Goal: Check status: Check status

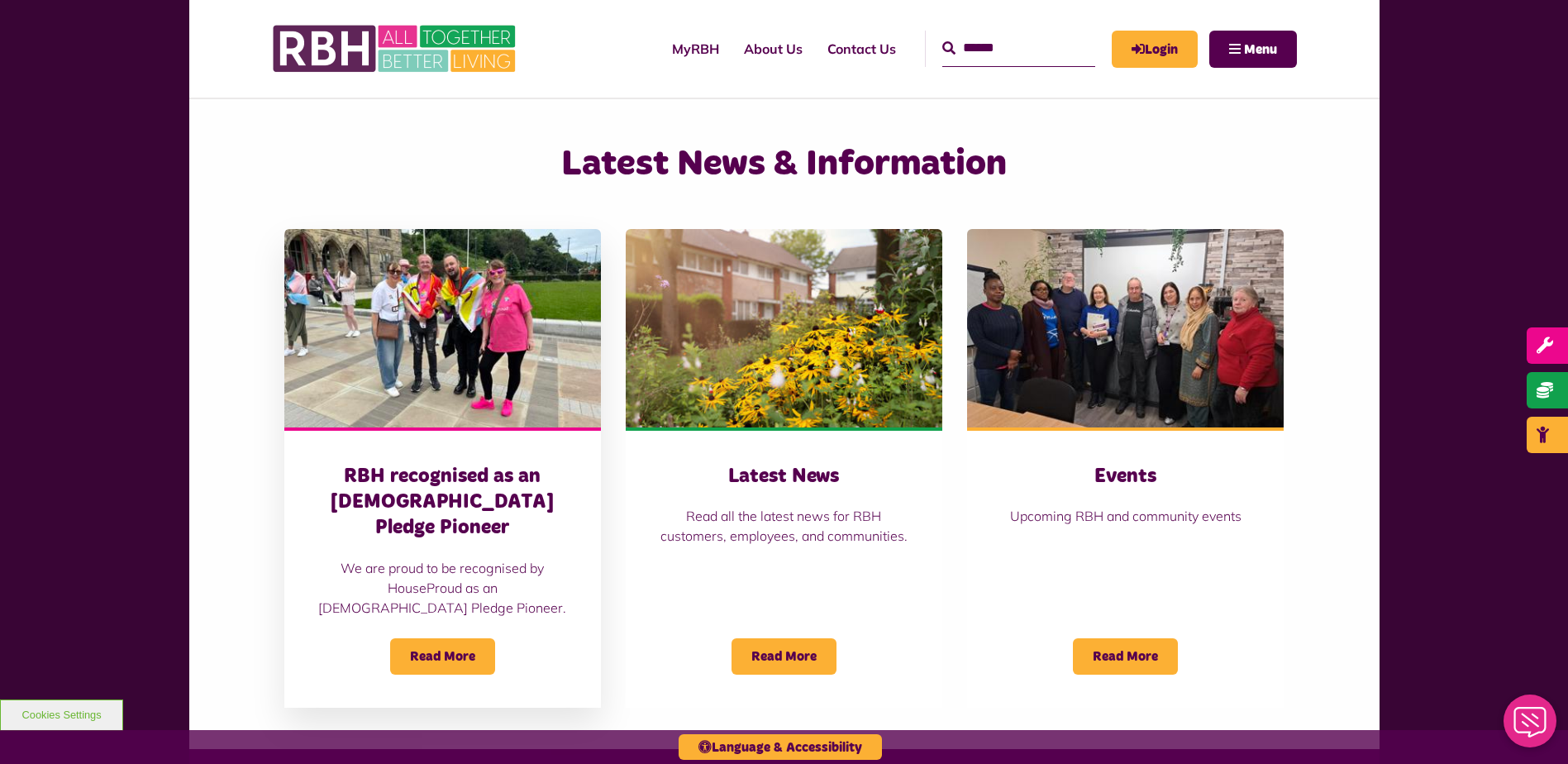
scroll to position [991, 0]
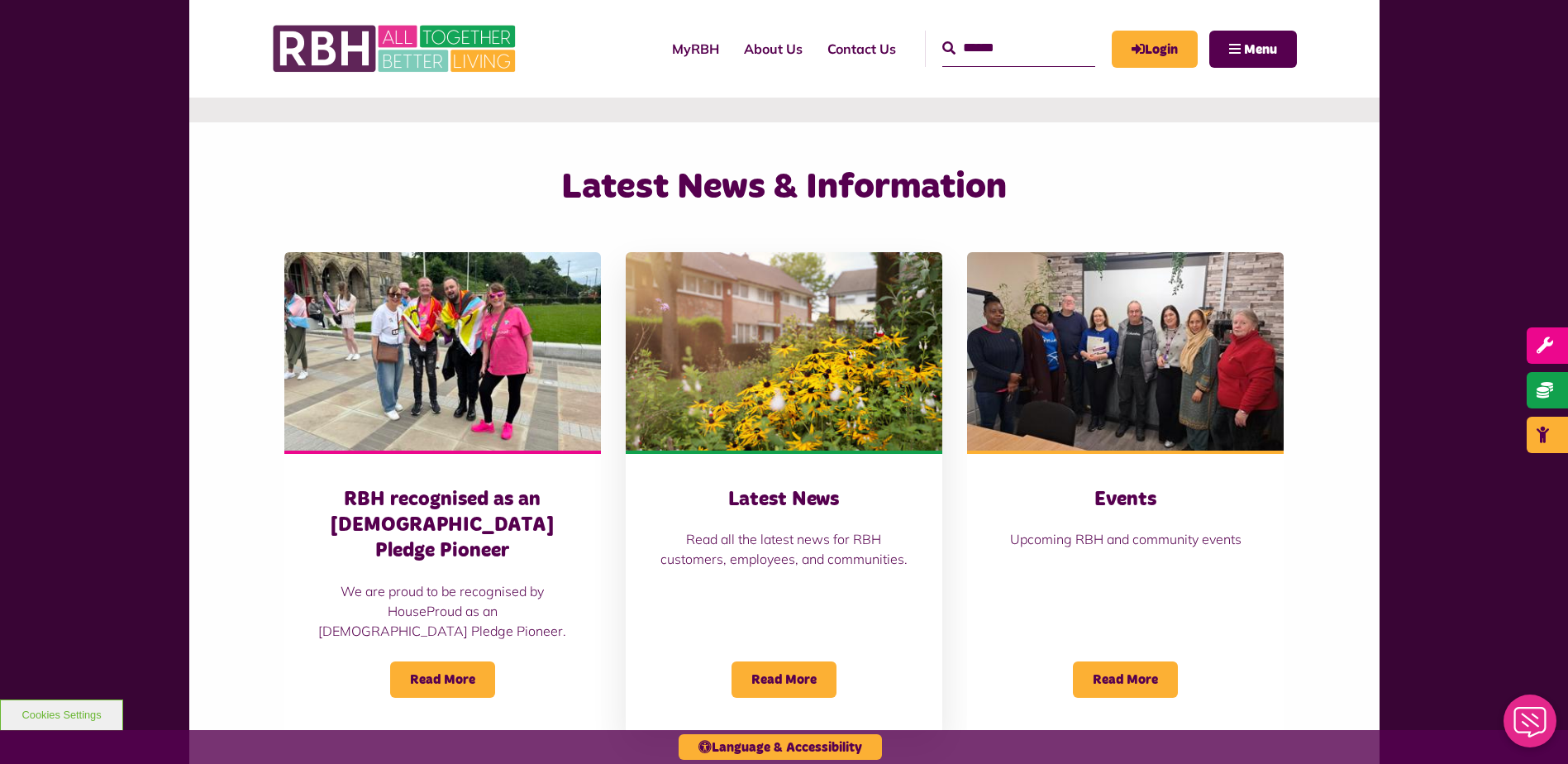
click at [760, 482] on div "Latest News Read all the latest news for RBH customers, employees, and communit…" at bounding box center [784, 590] width 317 height 280
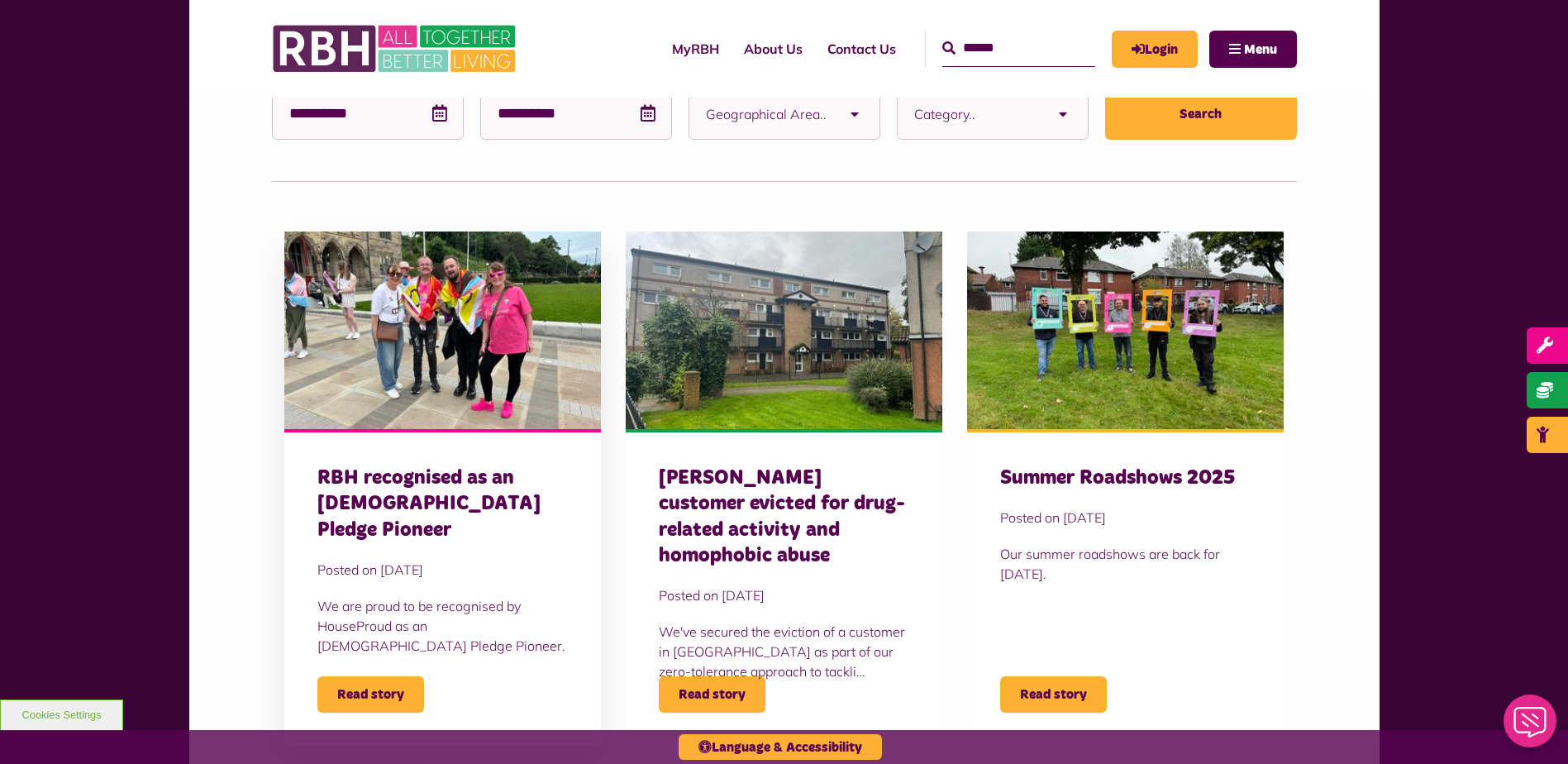
scroll to position [413, 0]
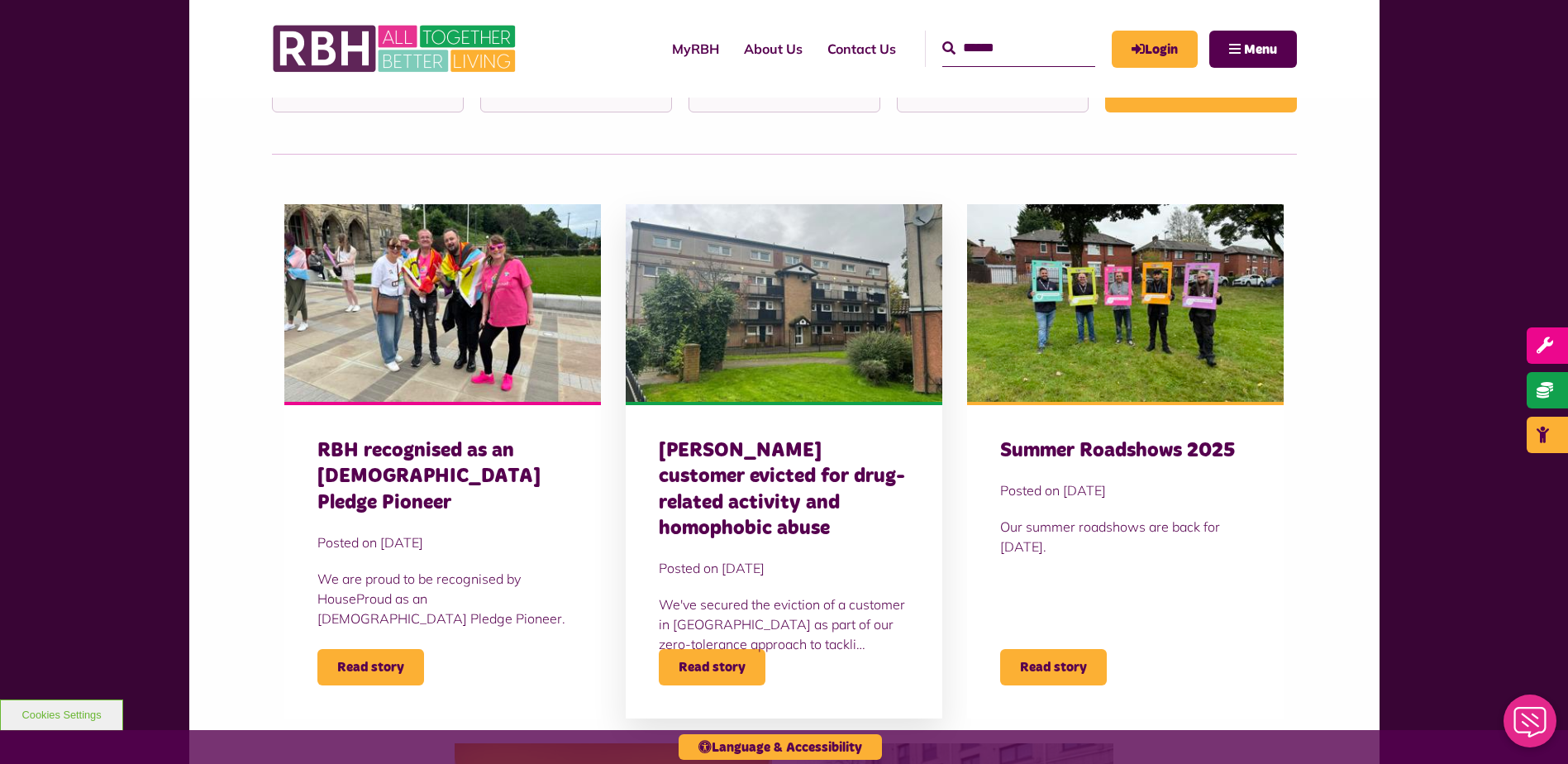
click at [839, 499] on h3 "Heywood customer evicted for drug-related activity and homophobic abuse" at bounding box center [783, 490] width 250 height 104
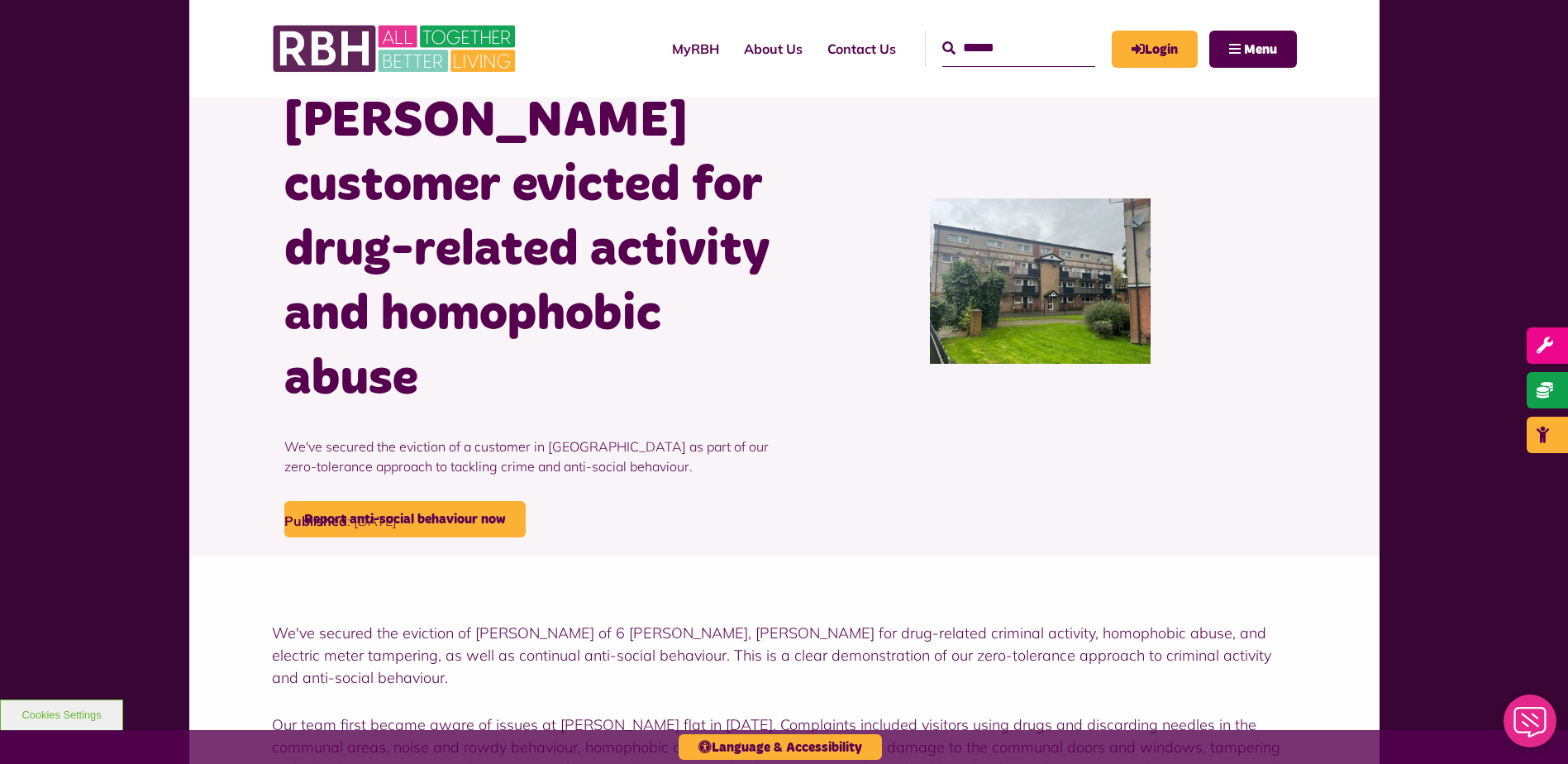
scroll to position [166, 0]
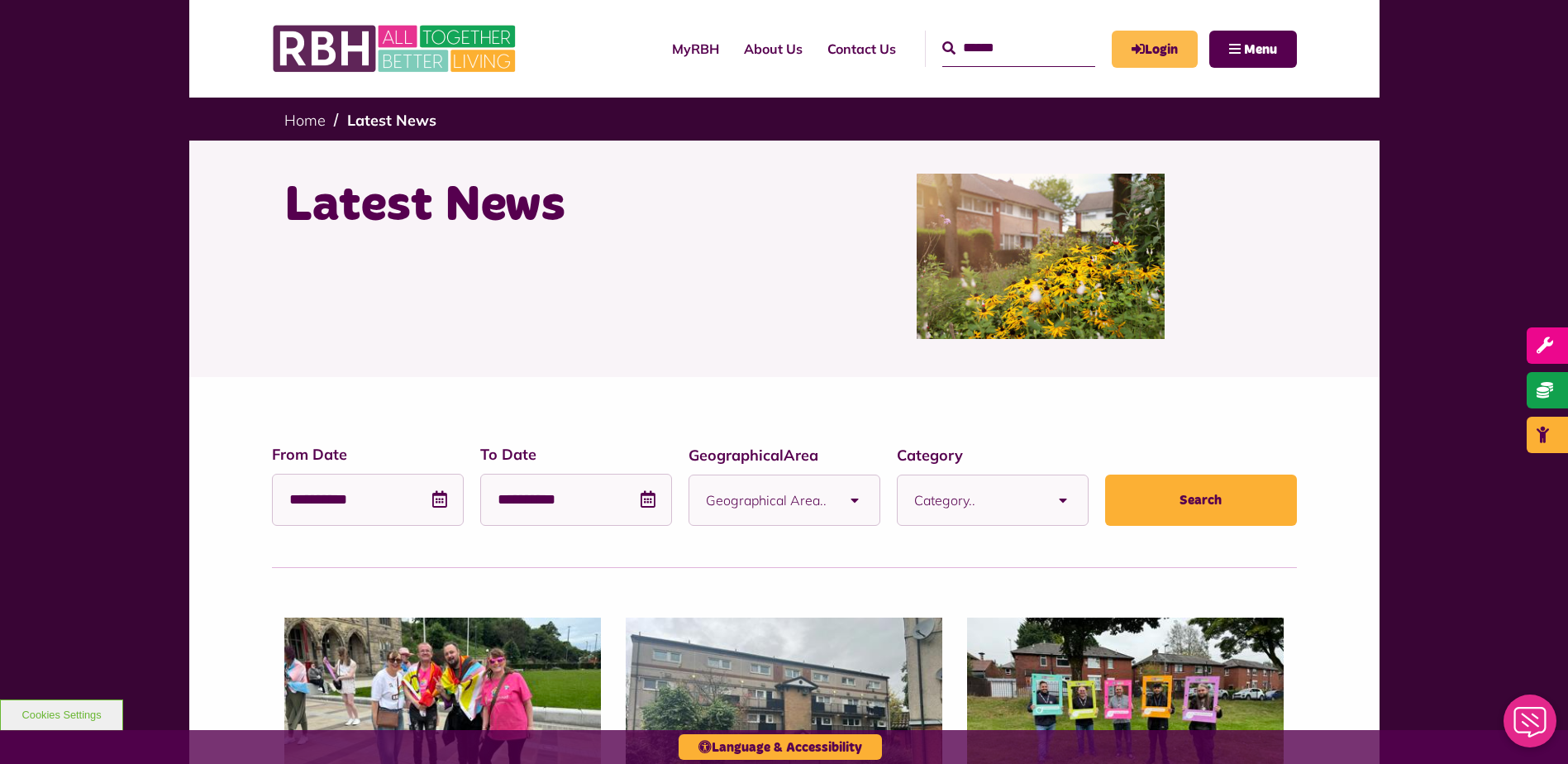
click at [1131, 33] on link "Login" at bounding box center [1154, 49] width 86 height 37
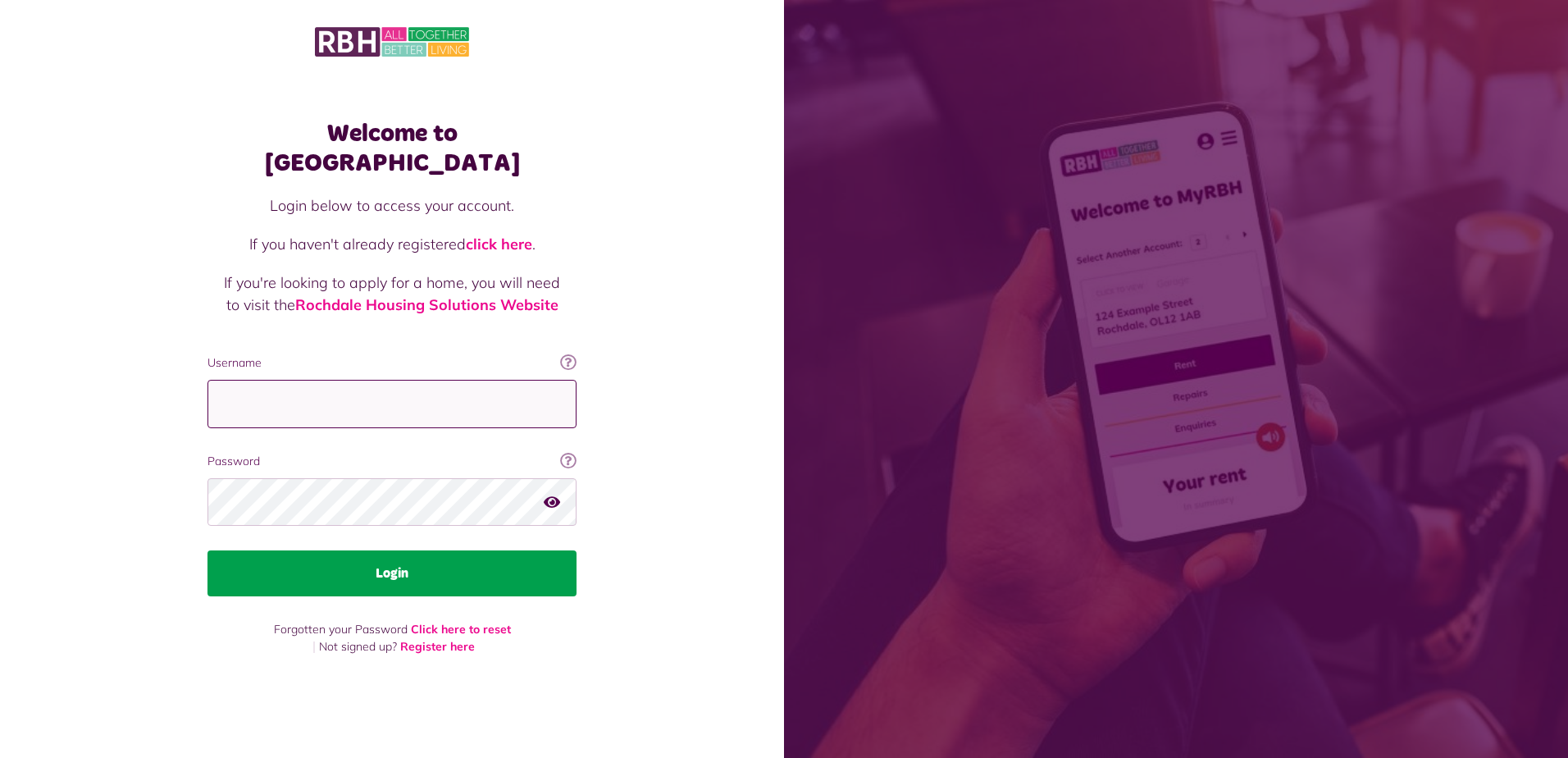
type input "**********"
click at [454, 555] on button "Login" at bounding box center [392, 573] width 369 height 46
click at [465, 552] on button "Login" at bounding box center [392, 573] width 369 height 46
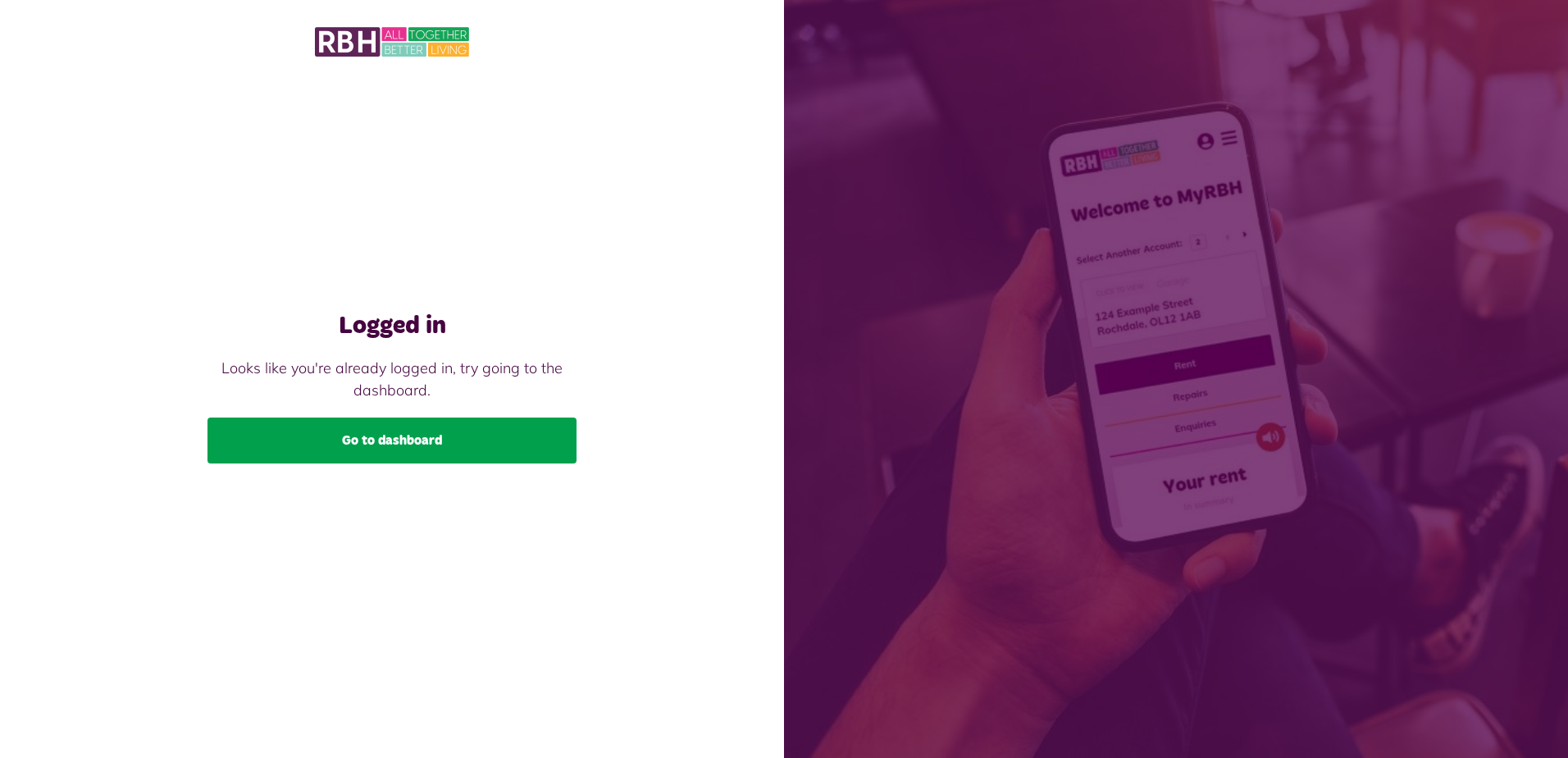
click at [469, 418] on link "Go to dashboard" at bounding box center [392, 440] width 369 height 46
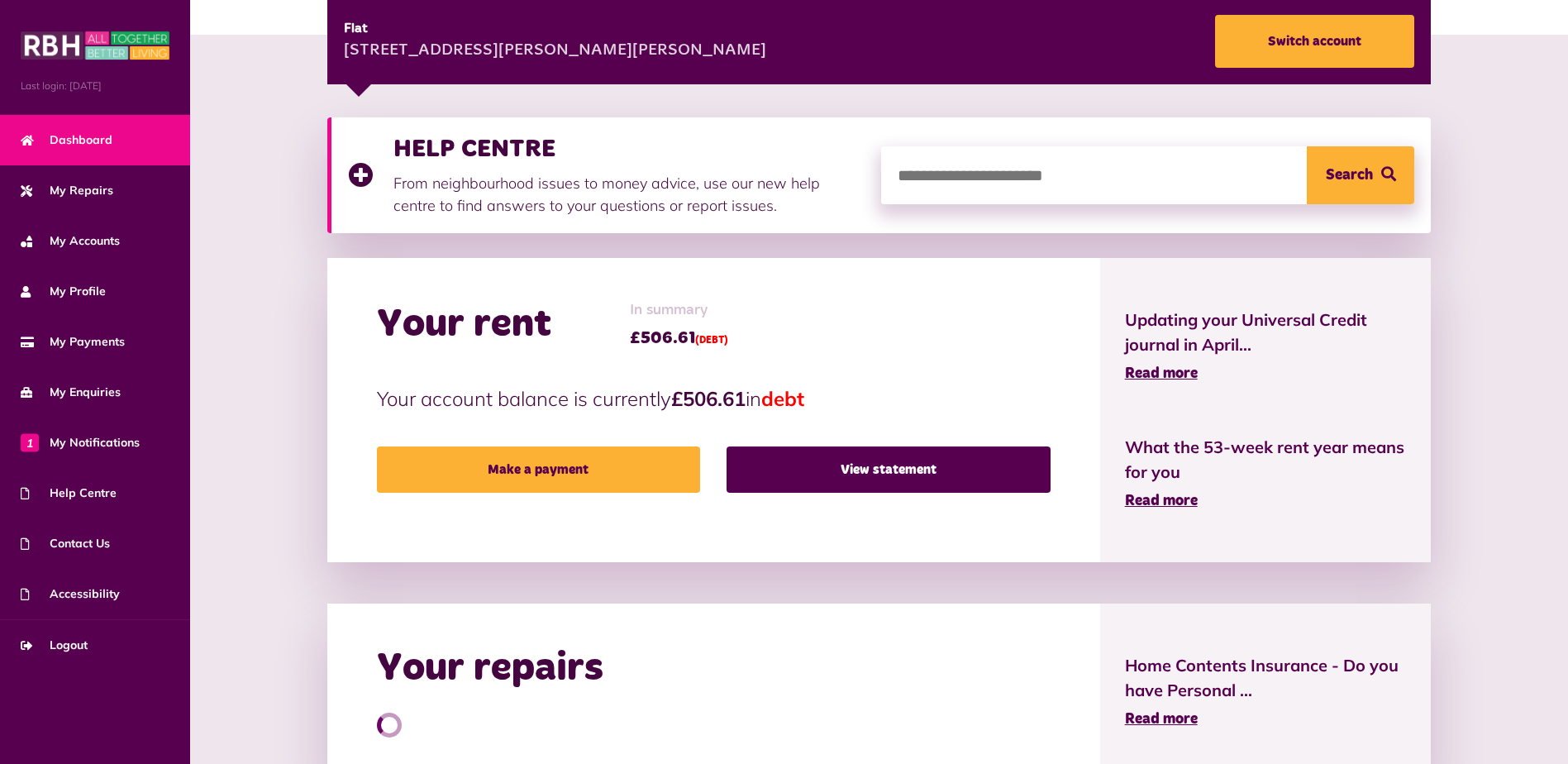
scroll to position [248, 0]
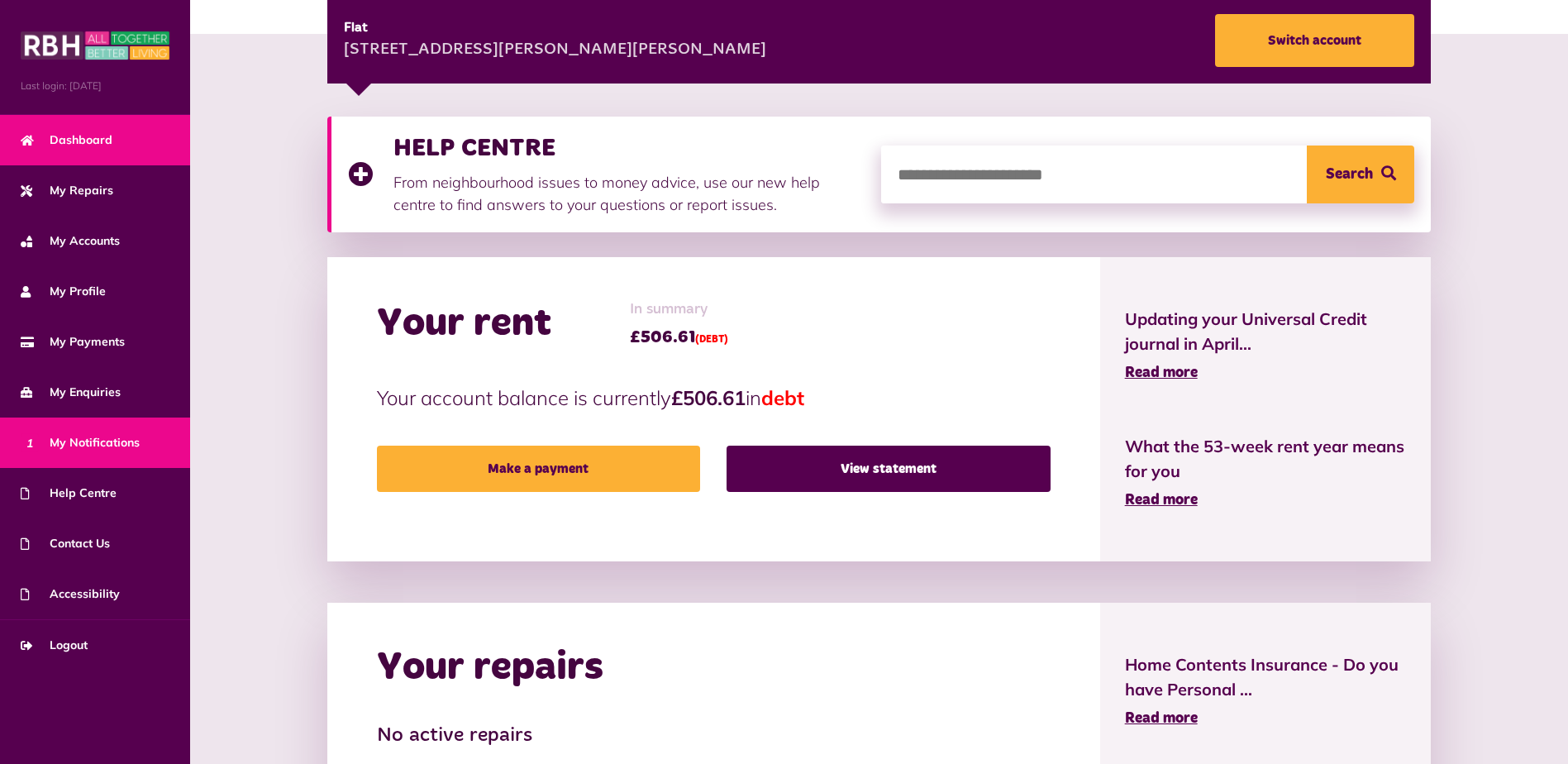
click at [115, 438] on span "1 My Notifications" at bounding box center [80, 442] width 119 height 17
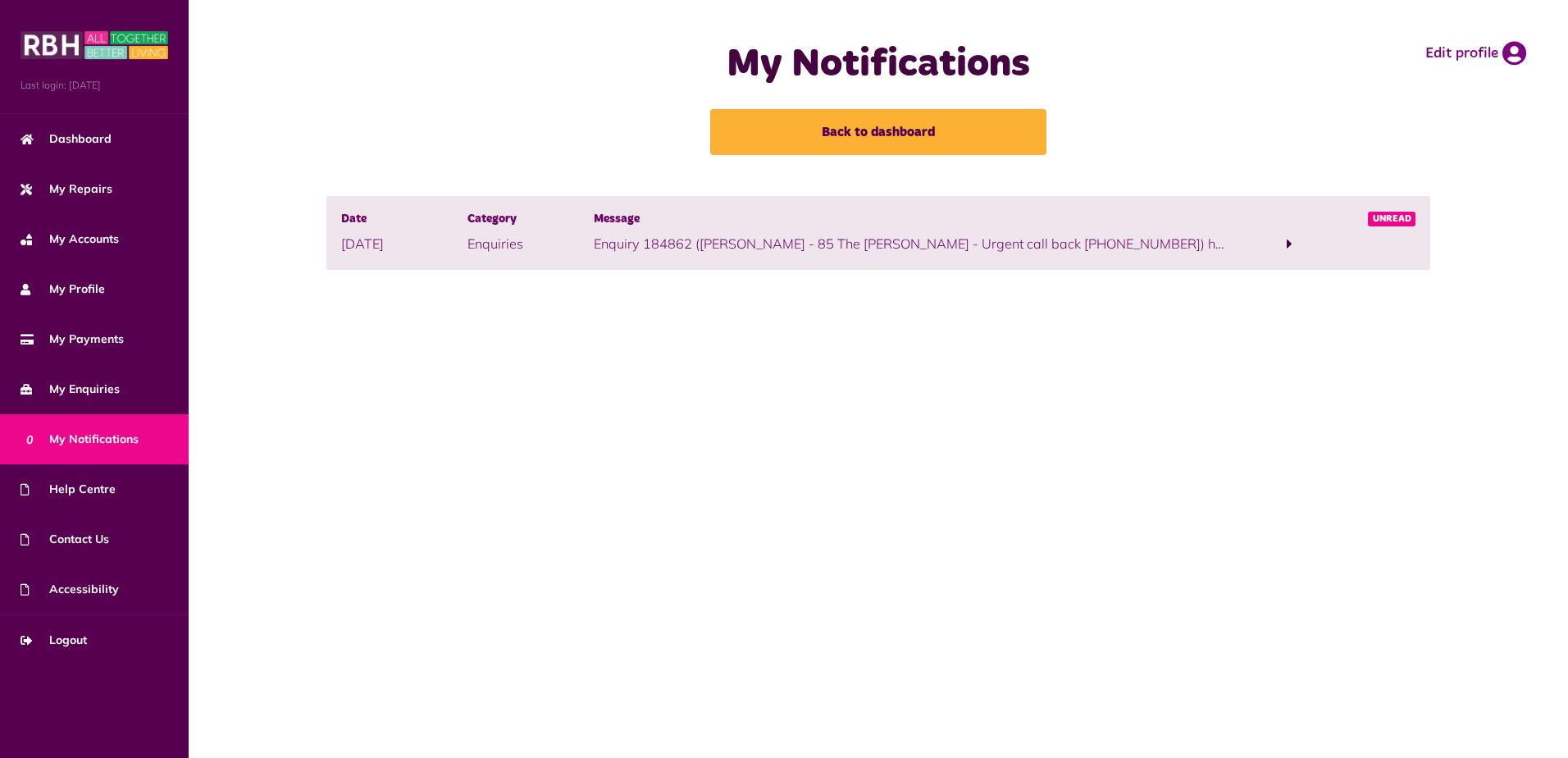
click at [1280, 246] on span at bounding box center [1289, 244] width 126 height 23
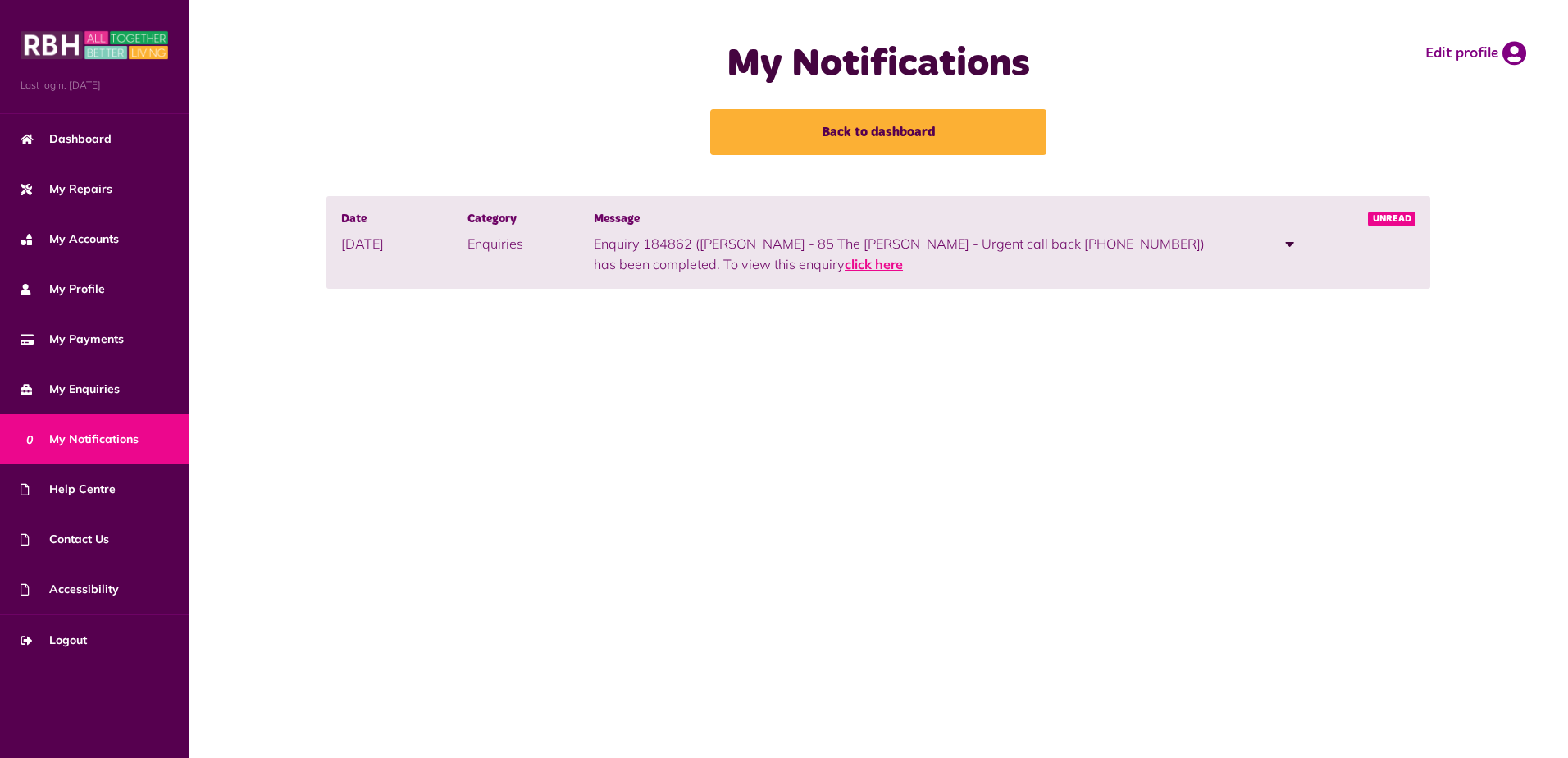
click at [845, 267] on link "click here" at bounding box center [874, 264] width 59 height 16
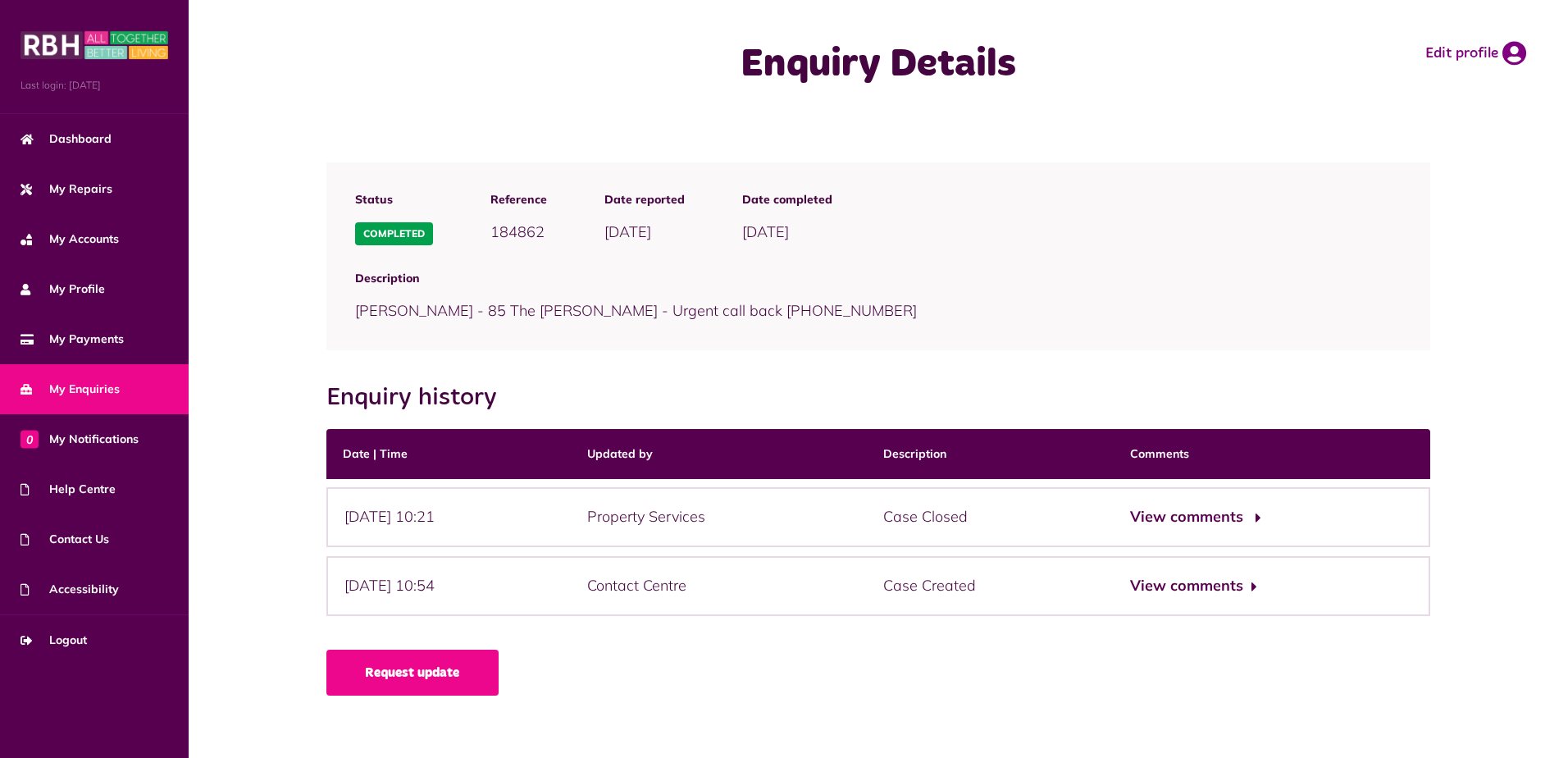
click at [1255, 510] on button "View comments" at bounding box center [1193, 517] width 127 height 23
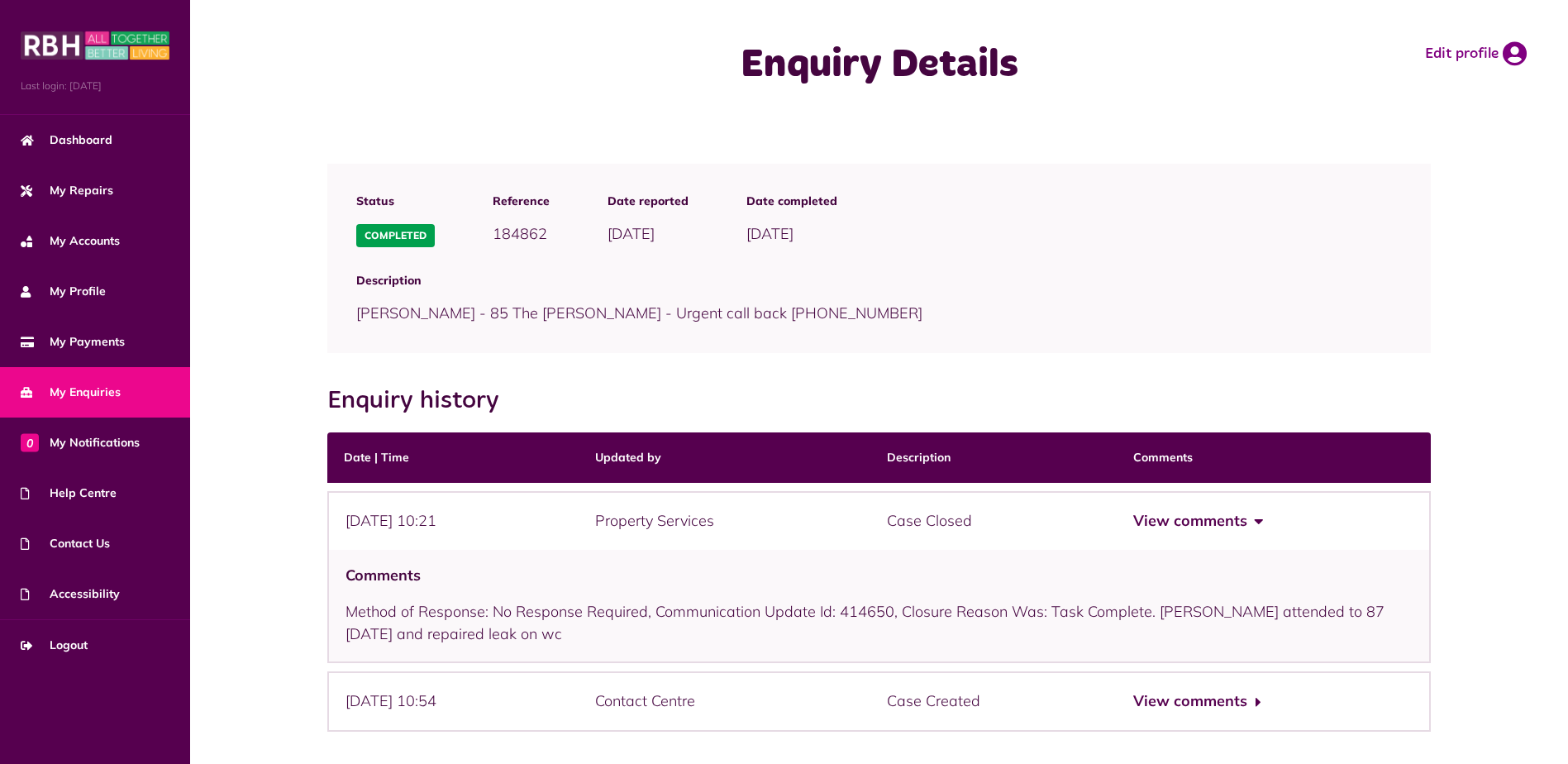
scroll to position [73, 0]
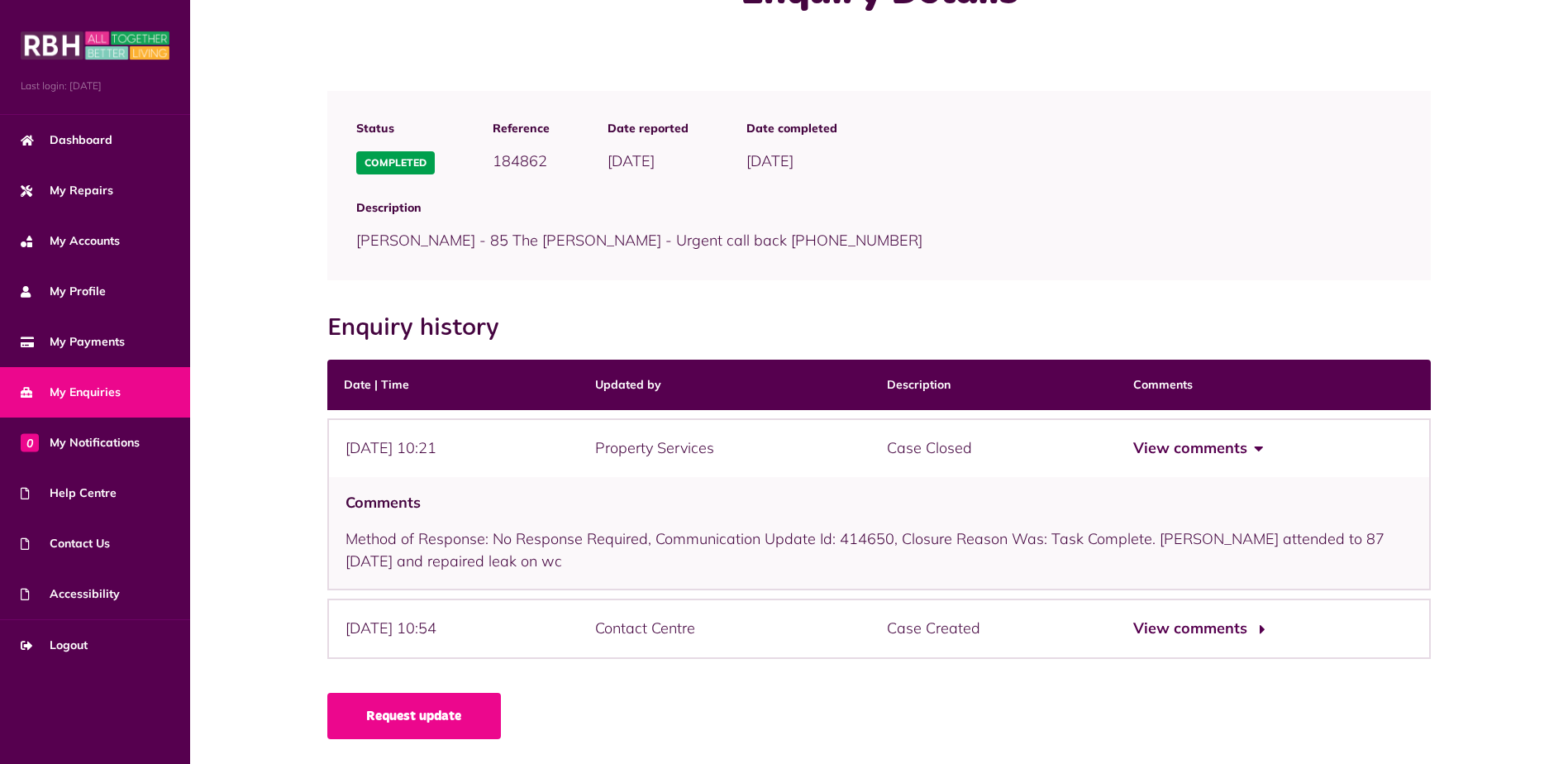
click at [1197, 621] on button "View comments" at bounding box center [1197, 628] width 128 height 24
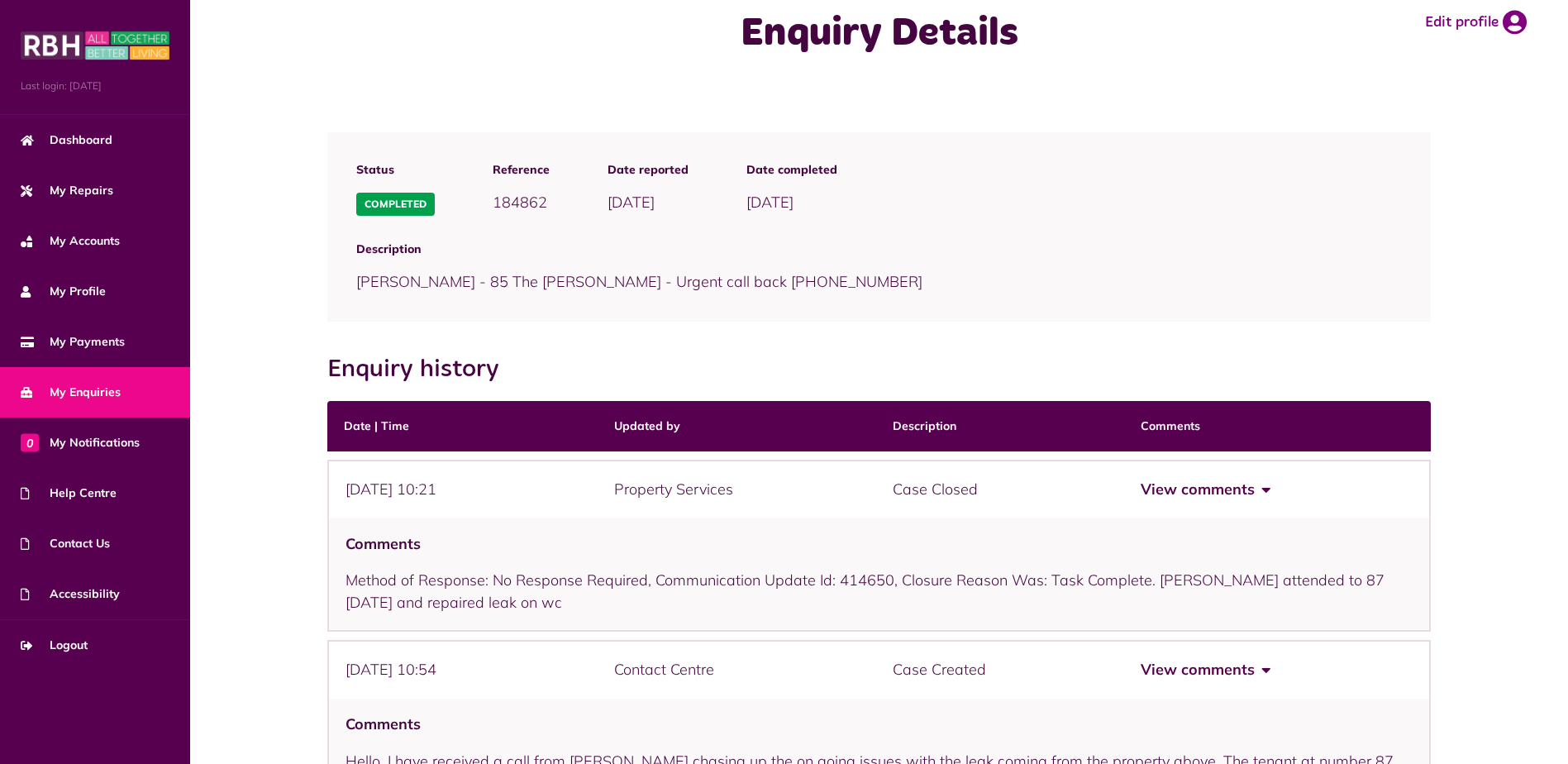
scroll to position [0, 0]
